Goal: Task Accomplishment & Management: Use online tool/utility

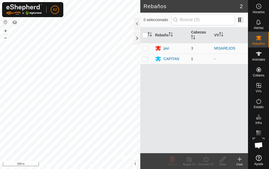
click at [145, 59] on p-checkbox at bounding box center [145, 59] width 5 height 4
checkbox input "true"
drag, startPoint x: 171, startPoint y: 58, endPoint x: 269, endPoint y: 163, distance: 143.4
click at [170, 59] on div "CAPITAN" at bounding box center [172, 59] width 16 height 6
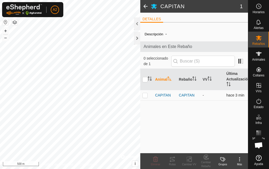
click at [145, 95] on p-checkbox at bounding box center [145, 95] width 5 height 4
checkbox input "true"
click at [159, 96] on span "CAPITAN" at bounding box center [163, 95] width 16 height 6
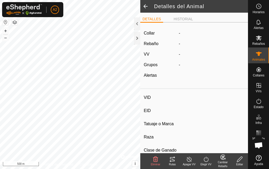
type input "CAPITAN"
type input "-"
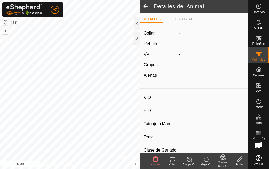
type input "0 kg"
type input "-"
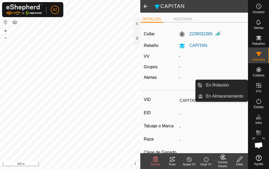
click at [262, 86] on icon at bounding box center [259, 85] width 6 height 6
click at [236, 83] on link "En Rotación" at bounding box center [225, 85] width 45 height 11
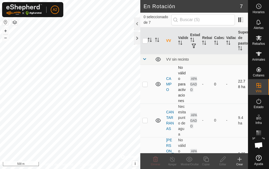
click at [144, 86] on p-checkbox at bounding box center [145, 84] width 5 height 4
click at [158, 86] on icon at bounding box center [158, 84] width 5 height 4
click at [158, 87] on icon at bounding box center [158, 84] width 6 height 6
click at [192, 87] on td "APAGADO" at bounding box center [194, 83] width 12 height 39
click at [144, 86] on p-checkbox at bounding box center [145, 84] width 5 height 4
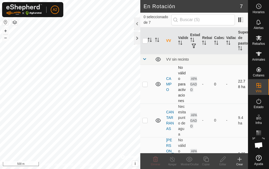
click at [145, 86] on p-checkbox at bounding box center [145, 84] width 5 height 4
checkbox input "true"
click at [159, 86] on icon at bounding box center [158, 84] width 5 height 4
click at [161, 87] on icon at bounding box center [158, 84] width 6 height 6
click at [171, 88] on link "CAMPO" at bounding box center [169, 83] width 6 height 15
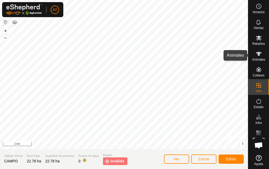
click at [257, 53] on icon at bounding box center [259, 54] width 6 height 4
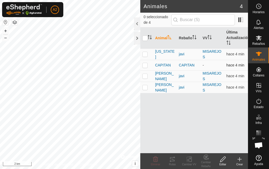
click at [146, 65] on p-checkbox at bounding box center [145, 65] width 5 height 4
checkbox input "true"
click at [166, 63] on span "CAPITAN" at bounding box center [163, 65] width 16 height 6
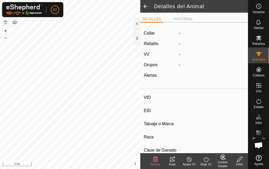
type input "CAPITAN"
type input "-"
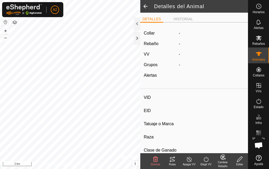
type input "0 kg"
type input "-"
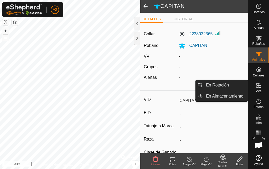
click at [259, 85] on icon at bounding box center [259, 85] width 5 height 5
click at [226, 87] on link "En Rotación" at bounding box center [225, 85] width 45 height 11
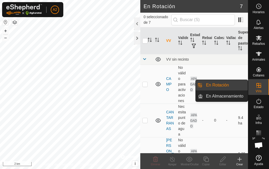
click at [226, 87] on link "En Rotación" at bounding box center [225, 85] width 45 height 11
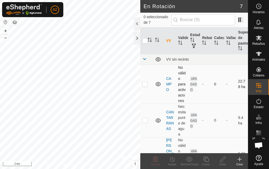
click at [146, 86] on p-checkbox at bounding box center [145, 84] width 5 height 4
checkbox input "true"
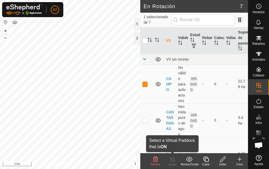
click at [174, 161] on icon at bounding box center [172, 159] width 7 height 6
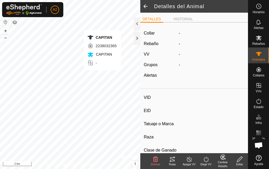
type input "CAPITAN"
type input "-"
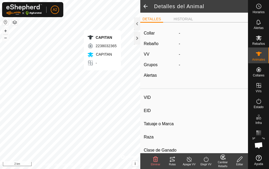
type input "0 kg"
type input "-"
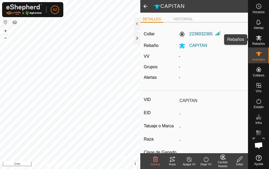
click at [258, 39] on icon at bounding box center [259, 38] width 6 height 6
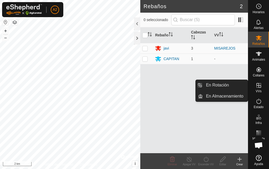
click at [260, 84] on icon at bounding box center [259, 85] width 6 height 6
click at [236, 85] on link "En Rotación" at bounding box center [225, 85] width 45 height 11
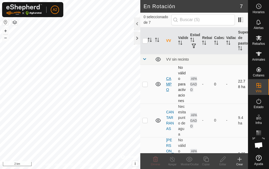
click at [170, 88] on link "CAMPO" at bounding box center [169, 83] width 6 height 15
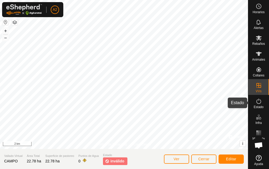
click at [261, 104] on es-activation-svg-icon at bounding box center [258, 101] width 9 height 8
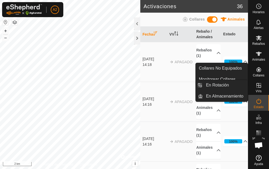
click at [261, 84] on icon at bounding box center [259, 85] width 5 height 5
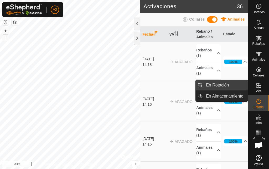
click at [232, 83] on link "En Rotación" at bounding box center [225, 85] width 45 height 11
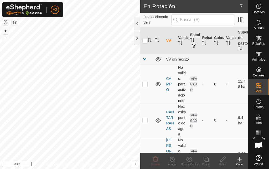
click at [146, 86] on p-checkbox at bounding box center [145, 84] width 5 height 4
click at [156, 86] on icon at bounding box center [158, 84] width 5 height 4
click at [161, 87] on icon at bounding box center [158, 84] width 6 height 6
click at [159, 86] on icon at bounding box center [158, 84] width 5 height 4
click at [145, 86] on p-checkbox at bounding box center [145, 84] width 5 height 4
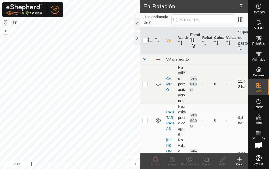
click at [143, 86] on p-checkbox at bounding box center [145, 84] width 5 height 4
checkbox input "true"
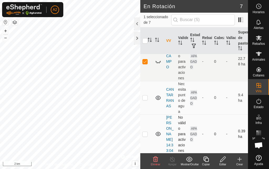
scroll to position [22, 0]
click at [144, 100] on p-checkbox at bounding box center [145, 97] width 5 height 4
checkbox input "true"
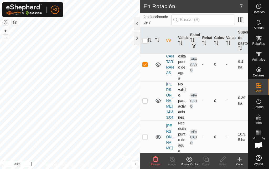
scroll to position [49, 0]
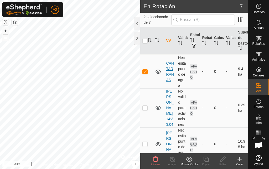
click at [170, 82] on link "CANTARRANAS" at bounding box center [170, 71] width 8 height 21
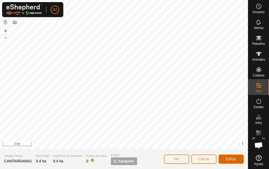
click at [234, 161] on button "Editar" at bounding box center [231, 158] width 25 height 9
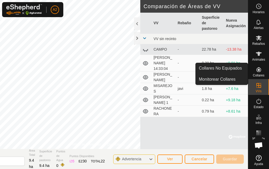
click at [259, 71] on icon at bounding box center [259, 69] width 5 height 5
click at [257, 73] on es-neckbands-svg-icon at bounding box center [258, 69] width 9 height 8
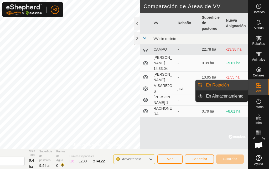
click at [263, 88] on es-virtualpaddocks-svg-icon at bounding box center [258, 85] width 9 height 8
click at [215, 82] on link "En Rotación" at bounding box center [225, 85] width 45 height 11
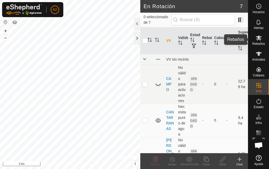
click at [259, 39] on icon at bounding box center [259, 37] width 6 height 5
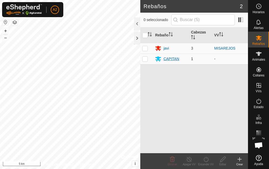
click at [163, 58] on div "CAPITAN" at bounding box center [171, 58] width 32 height 6
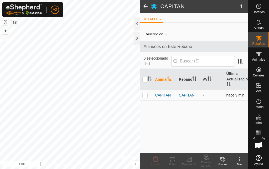
click at [164, 94] on span "CAPITAN" at bounding box center [163, 95] width 16 height 6
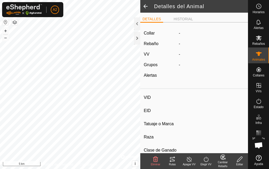
type input "CAPITAN"
type input "-"
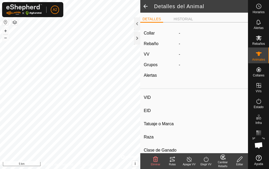
type input "0 kg"
type input "-"
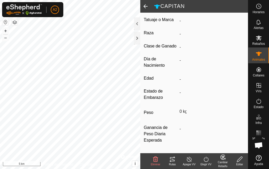
scroll to position [112, 0]
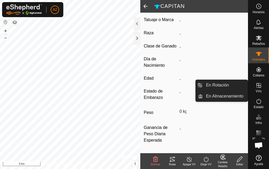
click at [260, 87] on icon at bounding box center [259, 85] width 6 height 6
click at [257, 88] on icon at bounding box center [259, 85] width 6 height 6
click at [222, 82] on link "En Rotación" at bounding box center [225, 85] width 45 height 11
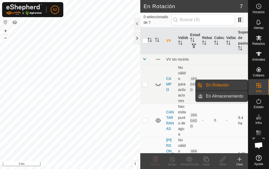
click at [218, 96] on link "En Almacenamiento" at bounding box center [225, 96] width 45 height 11
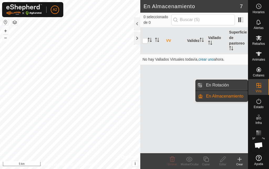
click at [235, 82] on link "En Rotación" at bounding box center [225, 85] width 45 height 11
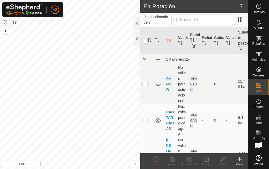
click at [145, 59] on span at bounding box center [145, 59] width 4 height 4
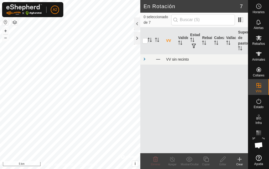
click at [145, 59] on span at bounding box center [145, 59] width 4 height 4
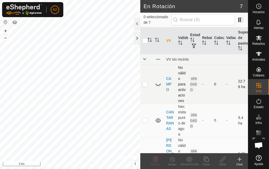
click at [160, 87] on icon at bounding box center [158, 84] width 6 height 6
click at [198, 83] on td "APAGADO" at bounding box center [194, 83] width 12 height 39
click at [146, 86] on p-checkbox at bounding box center [145, 84] width 5 height 4
checkbox input "true"
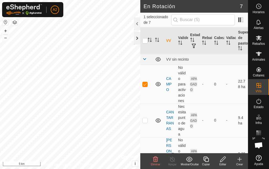
click at [137, 38] on div at bounding box center [137, 38] width 6 height 13
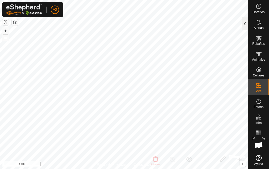
click at [245, 26] on div at bounding box center [245, 23] width 6 height 13
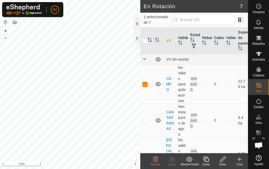
click at [136, 26] on div at bounding box center [137, 23] width 6 height 13
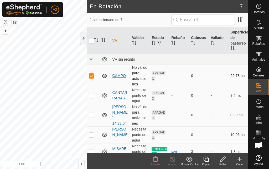
click at [120, 78] on link "CAMPO" at bounding box center [119, 75] width 13 height 4
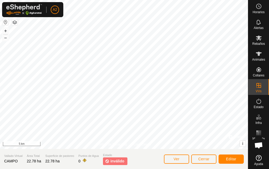
click at [116, 162] on span "inválido" at bounding box center [117, 161] width 14 height 6
click at [113, 157] on p-tag "inválido" at bounding box center [115, 161] width 24 height 8
click at [230, 157] on span "Editar" at bounding box center [231, 158] width 11 height 4
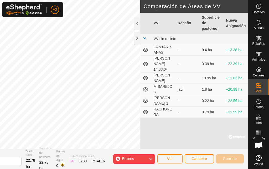
click at [151, 157] on icon at bounding box center [151, 158] width 4 height 7
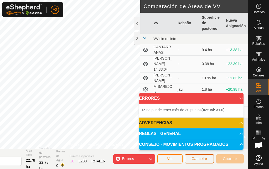
click at [201, 159] on span "Cancelar" at bounding box center [200, 158] width 16 height 4
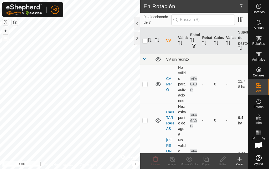
click at [146, 122] on p-checkbox at bounding box center [145, 120] width 5 height 4
checkbox input "true"
click at [170, 130] on link "CANTARRANAS" at bounding box center [170, 120] width 8 height 21
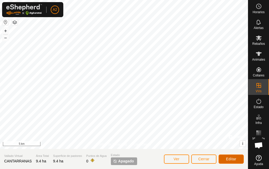
click at [222, 156] on button "Editar" at bounding box center [231, 158] width 25 height 9
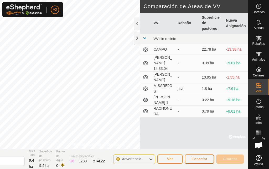
click at [200, 157] on span "Cancelar" at bounding box center [200, 158] width 16 height 4
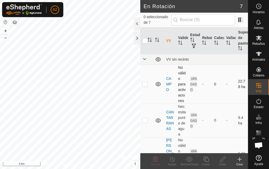
click at [144, 86] on p-checkbox at bounding box center [145, 84] width 5 height 4
checkbox input "true"
click at [139, 23] on div at bounding box center [137, 23] width 6 height 13
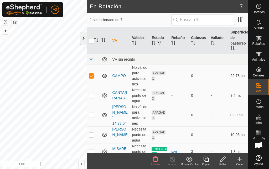
click at [83, 39] on div at bounding box center [83, 38] width 6 height 13
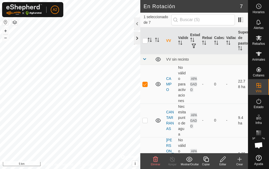
click at [137, 40] on div at bounding box center [137, 38] width 6 height 13
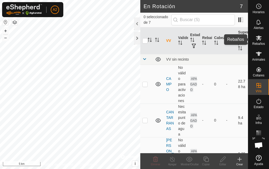
click at [258, 37] on icon at bounding box center [259, 37] width 6 height 5
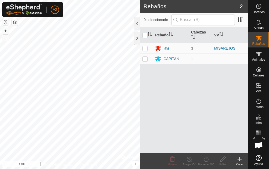
click at [145, 56] on td at bounding box center [146, 58] width 13 height 11
checkbox input "true"
click at [208, 161] on icon at bounding box center [206, 159] width 7 height 6
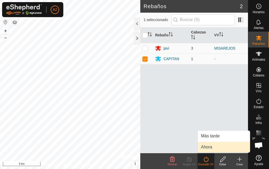
click at [203, 145] on link "Ahora" at bounding box center [224, 146] width 52 height 11
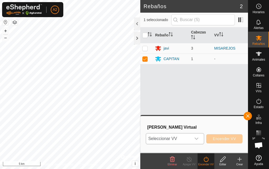
click at [196, 138] on icon "dropdown trigger" at bounding box center [197, 138] width 4 height 4
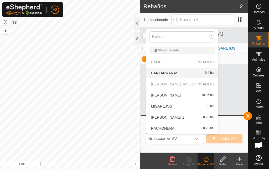
click at [178, 61] on p-selectitem "CAMPO INVÁLIDO" at bounding box center [182, 62] width 72 height 11
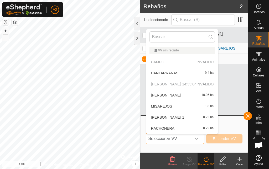
click at [180, 60] on p-selectitem "CAMPO INVÁLIDO" at bounding box center [182, 62] width 72 height 11
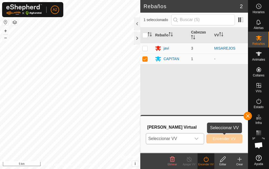
click at [221, 141] on button "Encender VV" at bounding box center [224, 138] width 36 height 9
click at [222, 141] on button "Encender VV" at bounding box center [224, 138] width 36 height 9
click at [198, 138] on icon "dropdown trigger" at bounding box center [197, 138] width 4 height 2
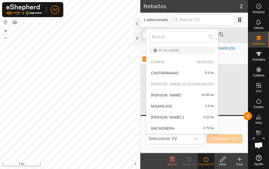
click at [170, 59] on p-selectitem "CAMPO INVÁLIDO" at bounding box center [182, 62] width 72 height 11
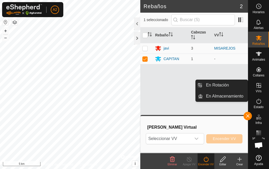
click at [257, 84] on icon at bounding box center [259, 85] width 5 height 5
click at [242, 85] on link "En Rotación" at bounding box center [225, 85] width 45 height 11
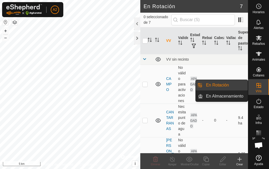
click at [235, 85] on link "En Rotación" at bounding box center [225, 85] width 45 height 11
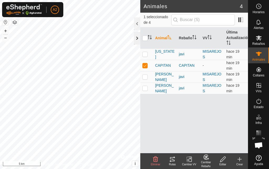
click at [138, 41] on div at bounding box center [137, 38] width 6 height 13
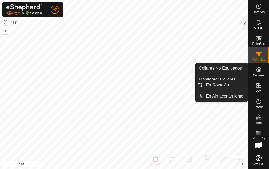
click at [262, 87] on es-virtualpaddocks-svg-icon at bounding box center [258, 85] width 9 height 8
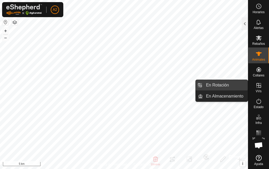
click at [234, 87] on link "En Rotación" at bounding box center [225, 85] width 45 height 11
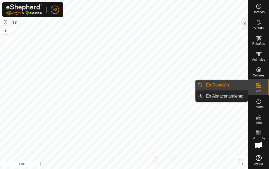
click at [234, 87] on link "En Rotación" at bounding box center [225, 85] width 45 height 11
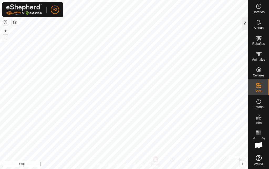
click at [248, 25] on div at bounding box center [245, 23] width 6 height 13
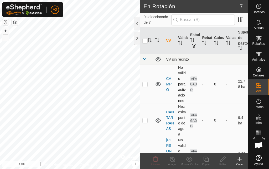
click at [145, 86] on p-checkbox at bounding box center [145, 84] width 5 height 4
checkbox input "true"
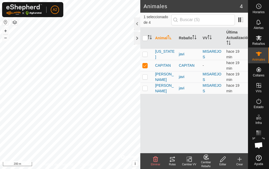
click at [188, 158] on icon at bounding box center [189, 159] width 7 height 6
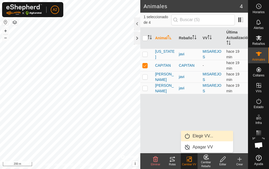
click at [201, 135] on link "Elegir VV..." at bounding box center [207, 135] width 52 height 11
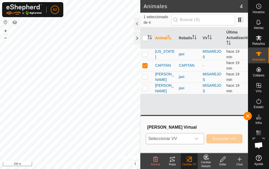
click at [197, 138] on icon "dropdown trigger" at bounding box center [197, 138] width 4 height 4
click at [190, 161] on icon at bounding box center [189, 159] width 7 height 6
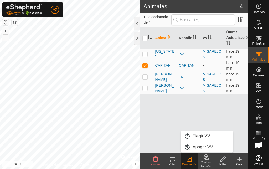
click at [223, 161] on icon at bounding box center [223, 159] width 7 height 6
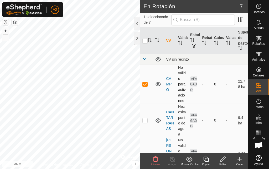
click at [144, 86] on p-checkbox at bounding box center [145, 84] width 5 height 4
checkbox input "true"
click at [223, 160] on icon at bounding box center [223, 159] width 7 height 6
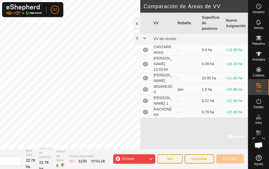
click at [136, 23] on div at bounding box center [137, 23] width 6 height 13
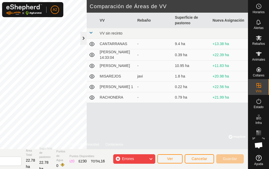
click at [84, 40] on div at bounding box center [83, 38] width 6 height 13
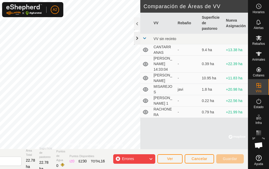
click at [137, 36] on div at bounding box center [137, 38] width 6 height 13
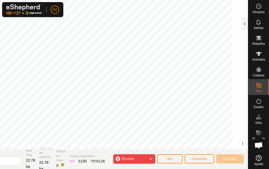
click at [147, 160] on div "Errores" at bounding box center [134, 158] width 42 height 9
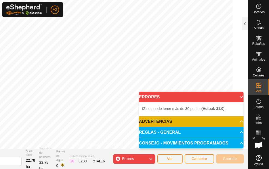
click at [228, 115] on body "A2 Horarios Alertas Rebaños Animales Collares VVs Estado Infra Mapa de Calor Ay…" at bounding box center [134, 84] width 269 height 169
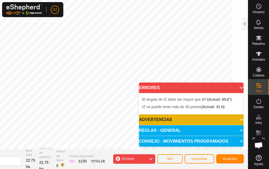
click at [241, 88] on p-accordion-header "ERRORES" at bounding box center [191, 87] width 105 height 11
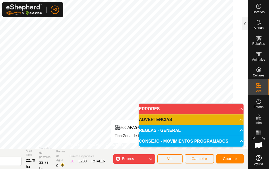
click at [150, 156] on icon at bounding box center [151, 158] width 4 height 7
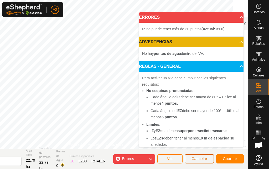
click at [201, 160] on span "Cancelar" at bounding box center [200, 158] width 16 height 4
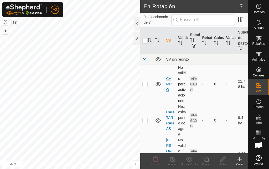
click at [166, 88] on link "CAMPO" at bounding box center [169, 83] width 6 height 15
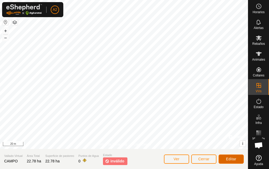
click at [238, 159] on button "Editar" at bounding box center [231, 158] width 25 height 9
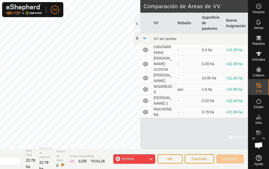
click at [139, 38] on div at bounding box center [137, 38] width 6 height 13
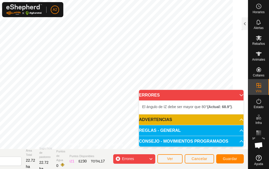
click at [240, 92] on p-accordion-header "ERRORES" at bounding box center [191, 95] width 105 height 11
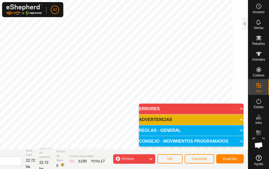
click at [151, 157] on icon at bounding box center [151, 158] width 4 height 7
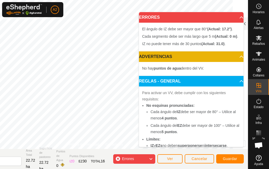
click at [151, 157] on icon at bounding box center [151, 158] width 4 height 7
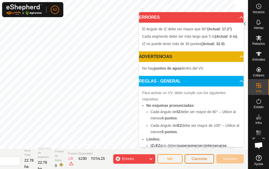
click at [195, 160] on span "Cancelar" at bounding box center [200, 158] width 16 height 4
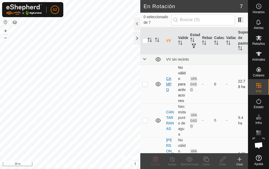
click at [170, 89] on link "CAMPO" at bounding box center [169, 83] width 6 height 15
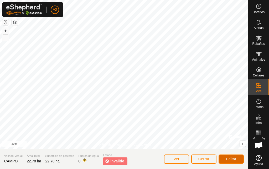
click at [228, 157] on span "Editar" at bounding box center [231, 158] width 11 height 4
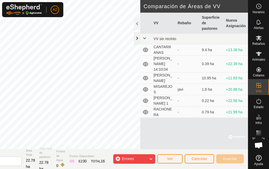
click at [136, 34] on div at bounding box center [137, 38] width 6 height 13
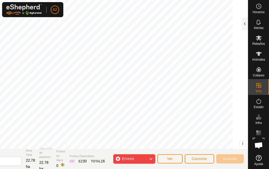
click at [269, 149] on div "Horarios Alertas Rebaños Animales Collares VVs Estado Infra Mapa de Calor Ayuda…" at bounding box center [134, 84] width 269 height 169
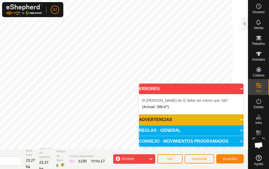
click at [147, 157] on div "Errores" at bounding box center [134, 158] width 42 height 9
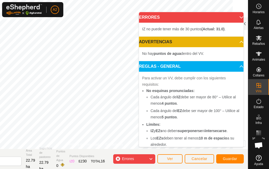
click at [149, 159] on icon at bounding box center [151, 158] width 4 height 7
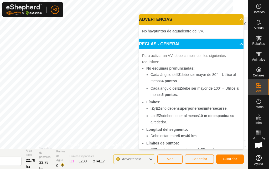
click at [152, 157] on icon at bounding box center [151, 158] width 4 height 7
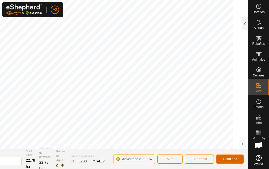
click at [234, 157] on span "Guardar" at bounding box center [230, 158] width 14 height 4
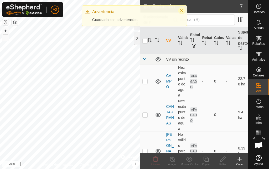
click at [183, 11] on icon "Close" at bounding box center [182, 10] width 4 height 4
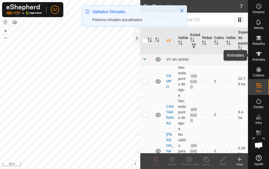
click at [256, 55] on icon at bounding box center [259, 53] width 6 height 6
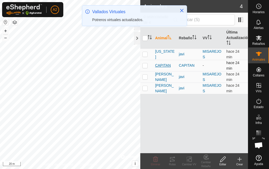
click at [161, 64] on span "CAPITAN" at bounding box center [163, 66] width 16 height 6
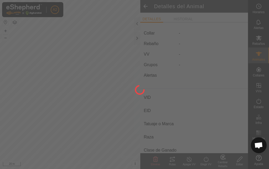
type input "CAPITAN"
type input "-"
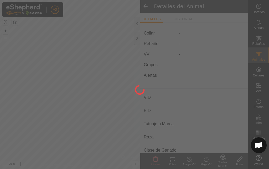
type input "0 kg"
type input "-"
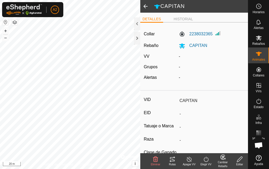
click at [204, 159] on icon at bounding box center [206, 158] width 5 height 5
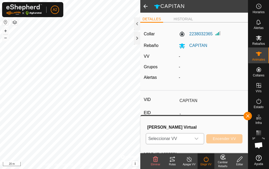
click at [196, 136] on icon "dropdown trigger" at bounding box center [197, 138] width 4 height 4
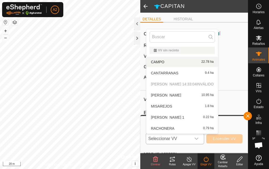
click at [186, 60] on li "CAMPO 22.78 ha" at bounding box center [182, 62] width 72 height 11
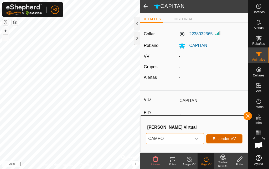
click at [228, 139] on span "Encender VV" at bounding box center [224, 138] width 23 height 4
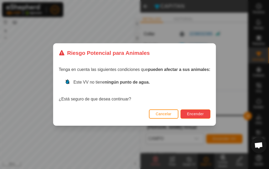
click at [193, 112] on span "Encender" at bounding box center [195, 113] width 17 height 4
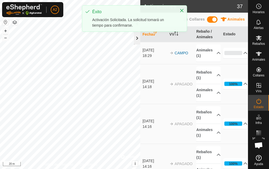
click at [135, 39] on div at bounding box center [137, 38] width 6 height 13
